Goal: Obtain resource: Download file/media

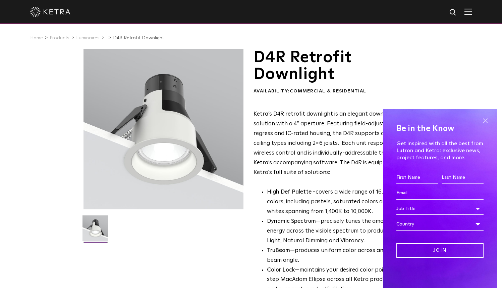
click at [483, 120] on span at bounding box center [485, 120] width 10 height 10
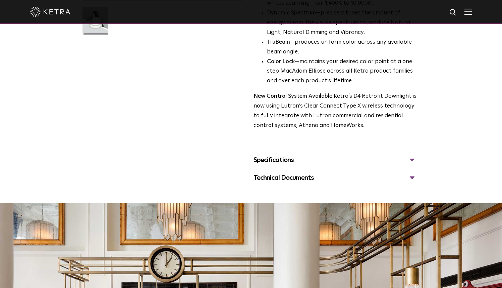
scroll to position [209, 0]
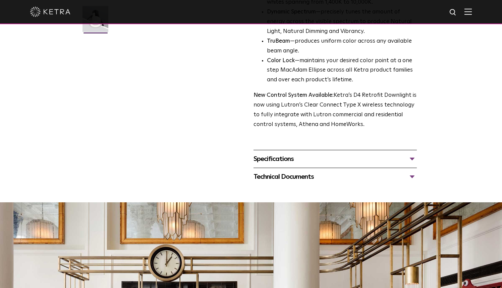
click at [321, 163] on div "Specifications" at bounding box center [335, 158] width 163 height 11
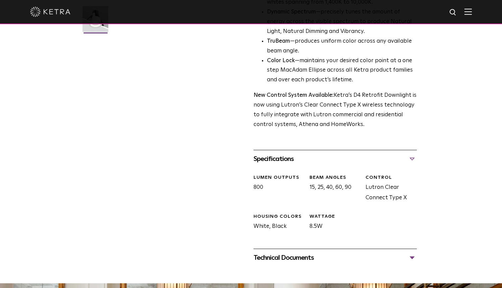
click at [296, 255] on div "Technical Documents" at bounding box center [335, 257] width 163 height 11
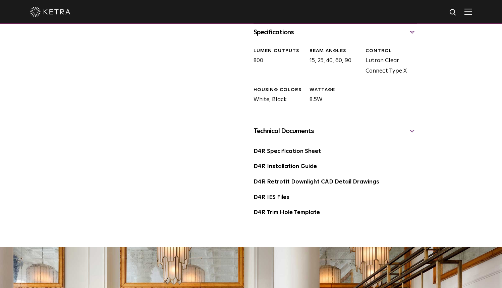
scroll to position [338, 0]
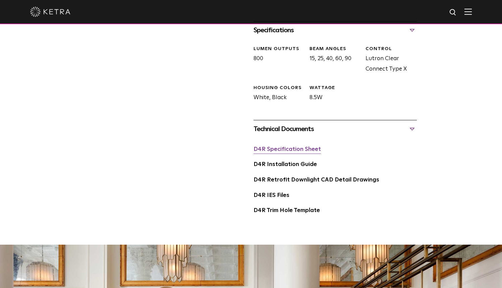
click at [283, 150] on link "D4R Specification Sheet" at bounding box center [287, 149] width 67 height 6
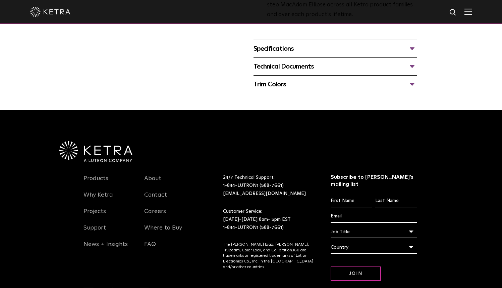
click at [296, 48] on div "Specifications" at bounding box center [335, 48] width 163 height 11
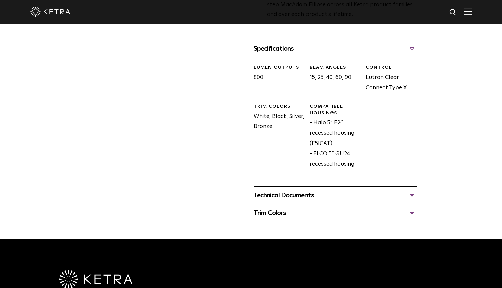
click at [305, 196] on div "Technical Documents" at bounding box center [335, 195] width 163 height 11
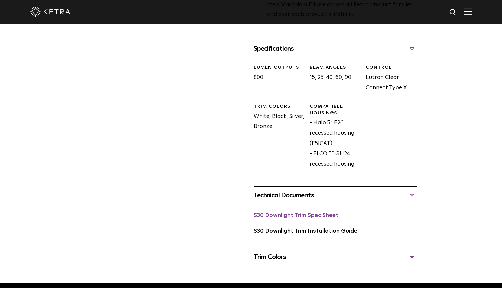
click at [291, 213] on link "S30 Downlight Trim Spec Sheet" at bounding box center [296, 215] width 85 height 6
